Goal: Transaction & Acquisition: Purchase product/service

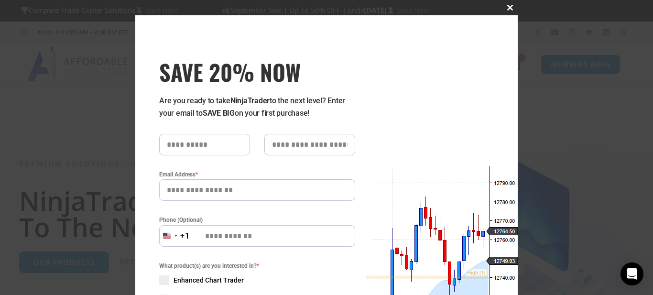
click at [507, 9] on span at bounding box center [509, 8] width 15 height 6
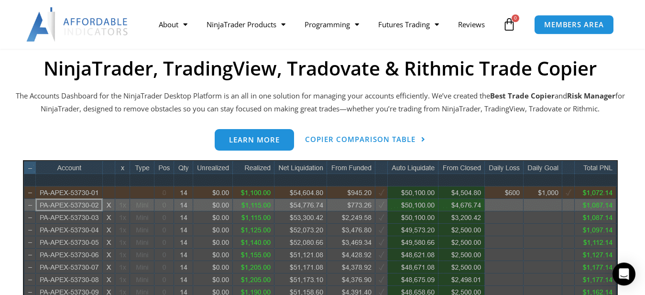
scroll to position [359, 0]
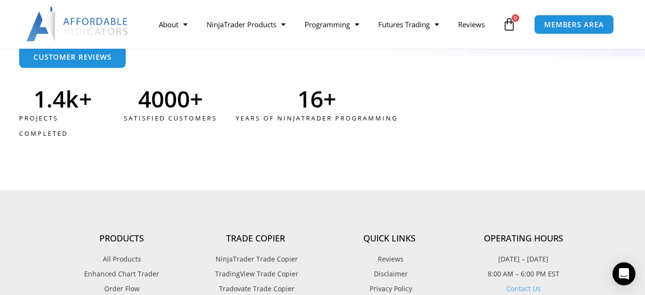
scroll to position [2699, 0]
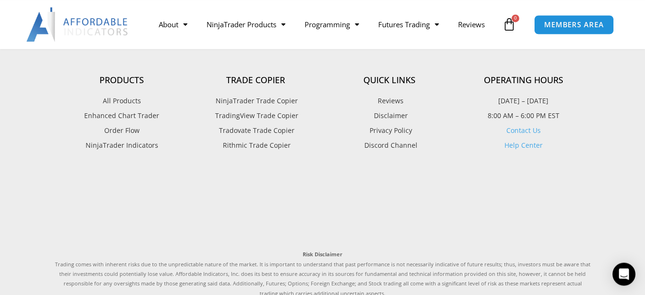
click at [237, 117] on span "TradingView Trade Copier" at bounding box center [256, 115] width 86 height 12
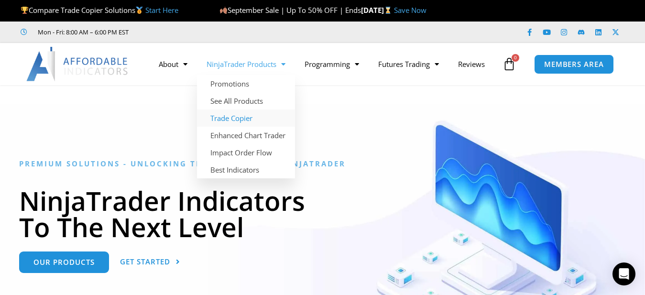
click at [230, 120] on link "Trade Copier" at bounding box center [246, 117] width 98 height 17
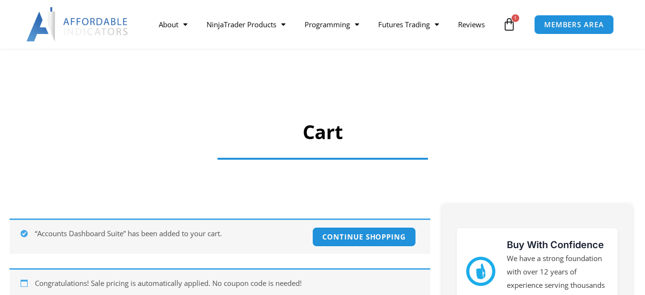
scroll to position [203, 0]
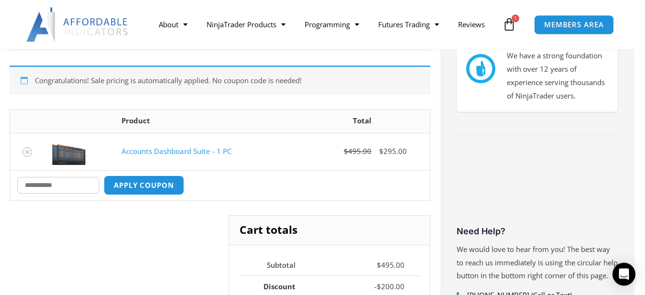
click at [93, 181] on input "Coupon:" at bounding box center [58, 185] width 82 height 17
type input "****"
click at [173, 180] on button "Apply coupon" at bounding box center [144, 185] width 84 height 21
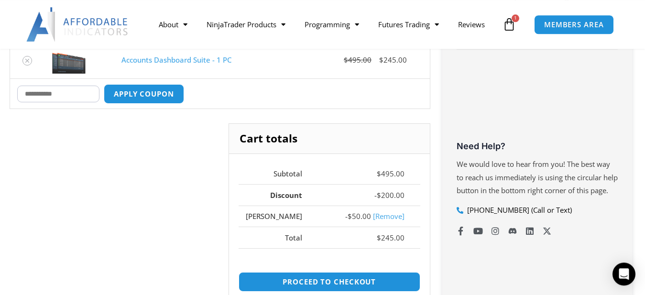
scroll to position [297, 0]
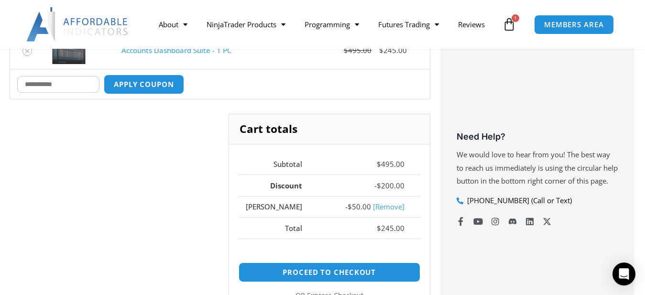
click at [55, 47] on div "About Contact Us Premium Support Team Partners NinjaTrader NinjaTrader FAQ Ninj…" at bounding box center [322, 24] width 645 height 49
click at [44, 87] on input "Coupon:" at bounding box center [58, 84] width 82 height 17
click at [153, 133] on div "Cart totals Subtotal $ 495.00 Discount - $ 200.00 MIKE - $ 50.00 [Remove] Total…" at bounding box center [220, 234] width 421 height 240
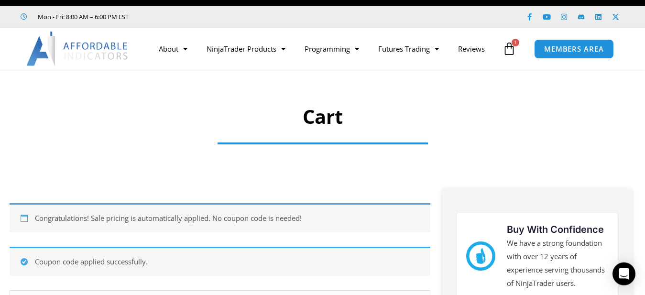
scroll to position [0, 0]
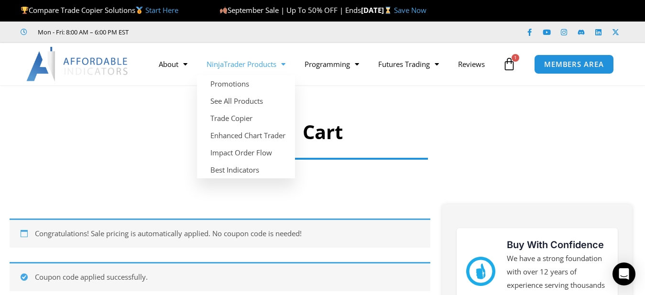
click at [576, 126] on h1 "Cart" at bounding box center [322, 132] width 633 height 27
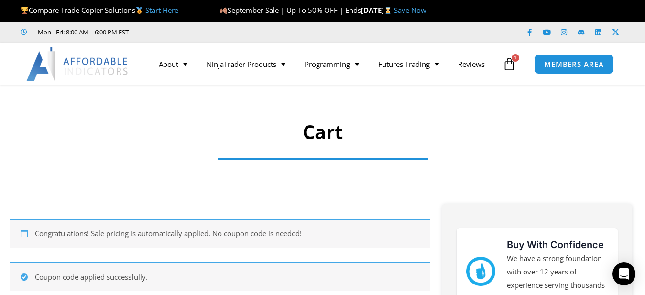
click at [598, 104] on div at bounding box center [322, 117] width 645 height 55
